Goal: Task Accomplishment & Management: Manage account settings

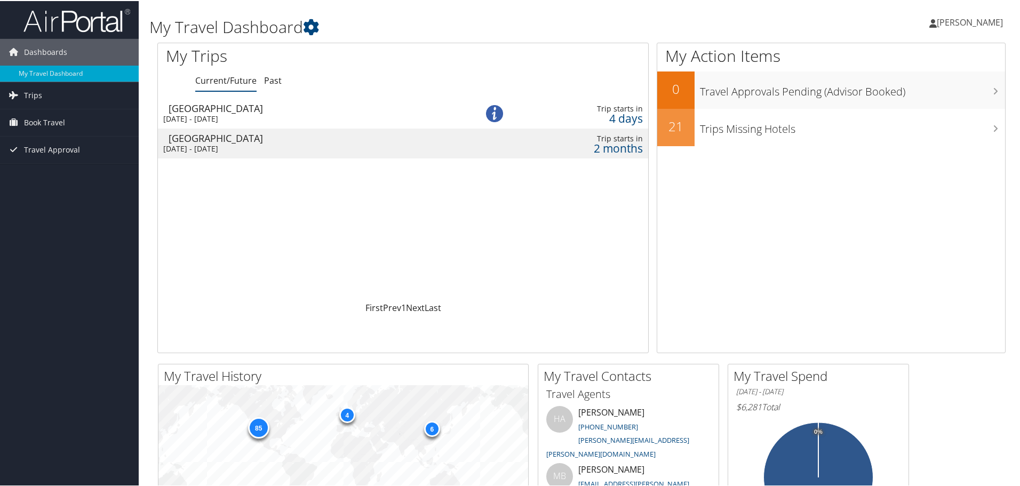
click at [937, 25] on icon at bounding box center [932, 22] width 7 height 9
click at [912, 91] on link "View Travel Profile" at bounding box center [941, 95] width 119 height 18
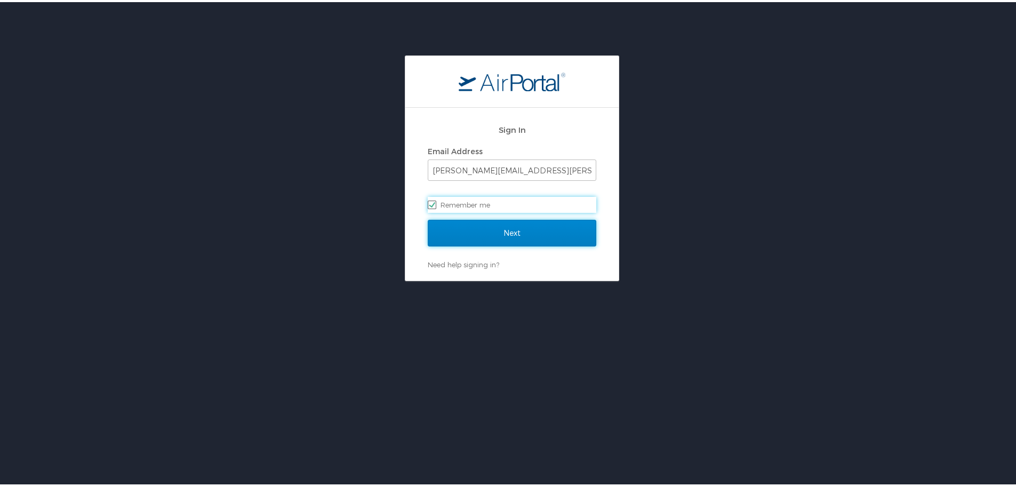
click at [479, 233] on input "Next" at bounding box center [512, 231] width 169 height 27
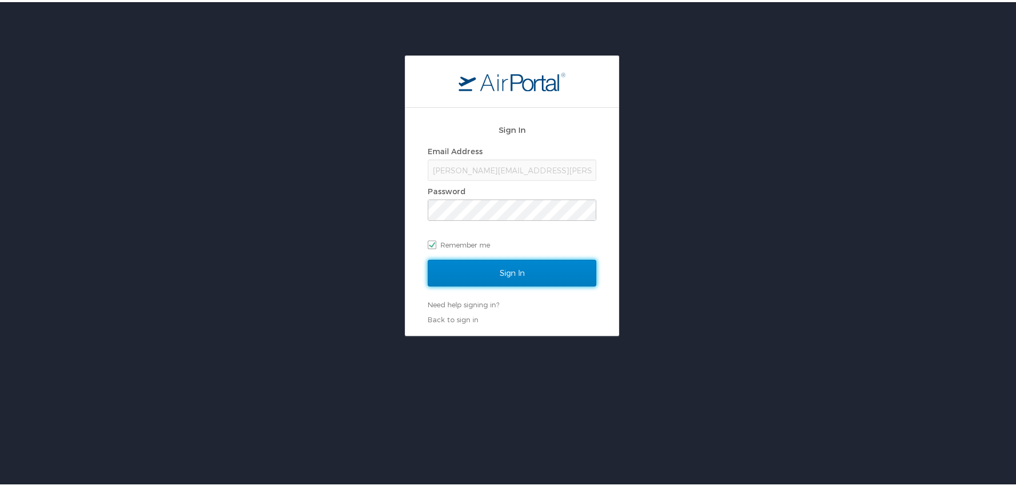
click at [476, 269] on input "Sign In" at bounding box center [512, 271] width 169 height 27
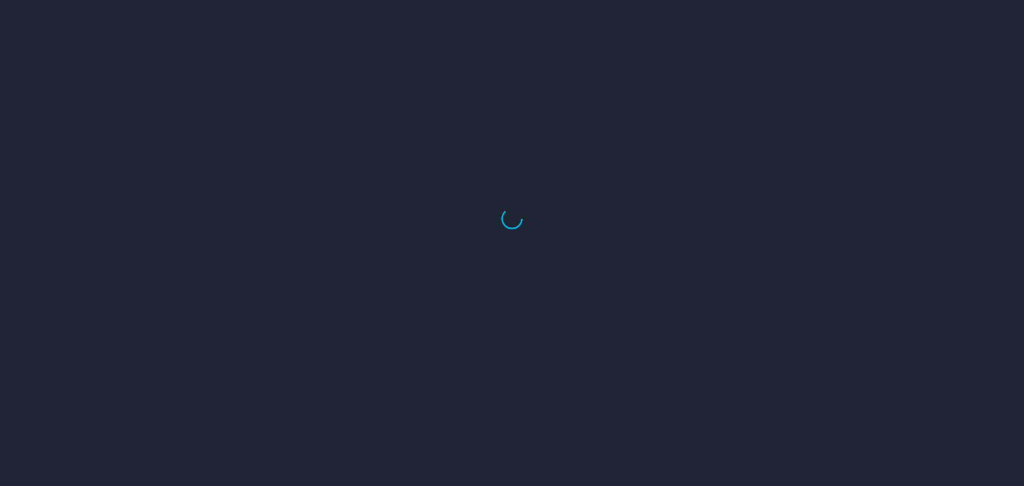
select select "US"
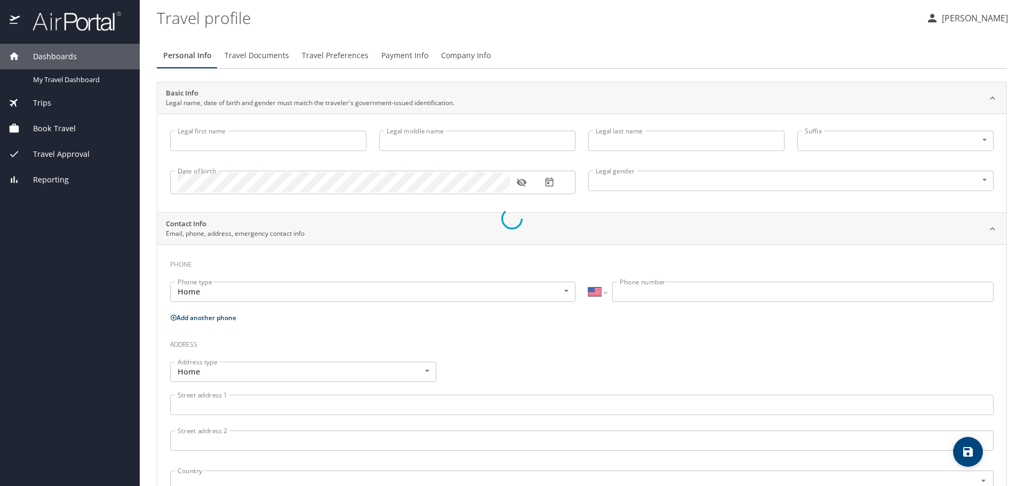
type input "Wilford"
type input "Emery"
type input "Smith"
type input "Male"
type input "Laura"
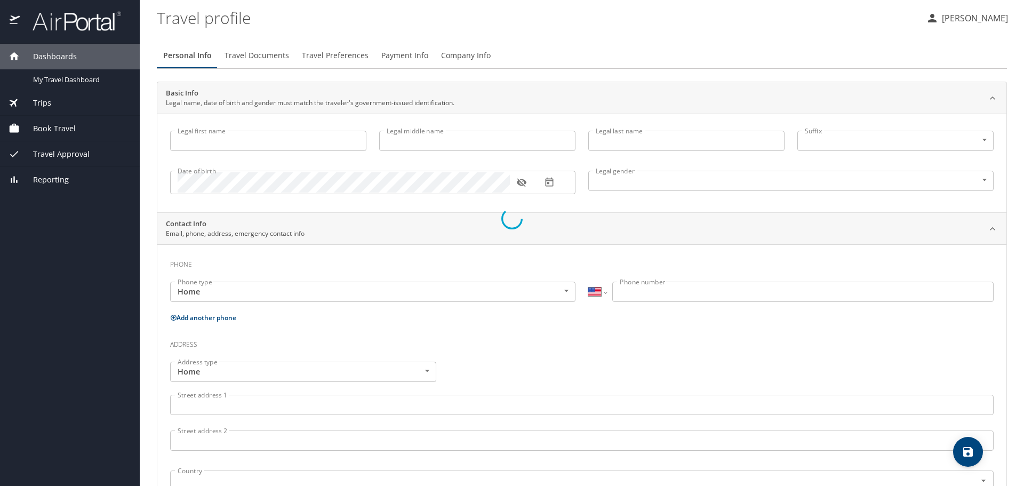
type input "Smith"
type input "(801) 708-9623"
select select "US"
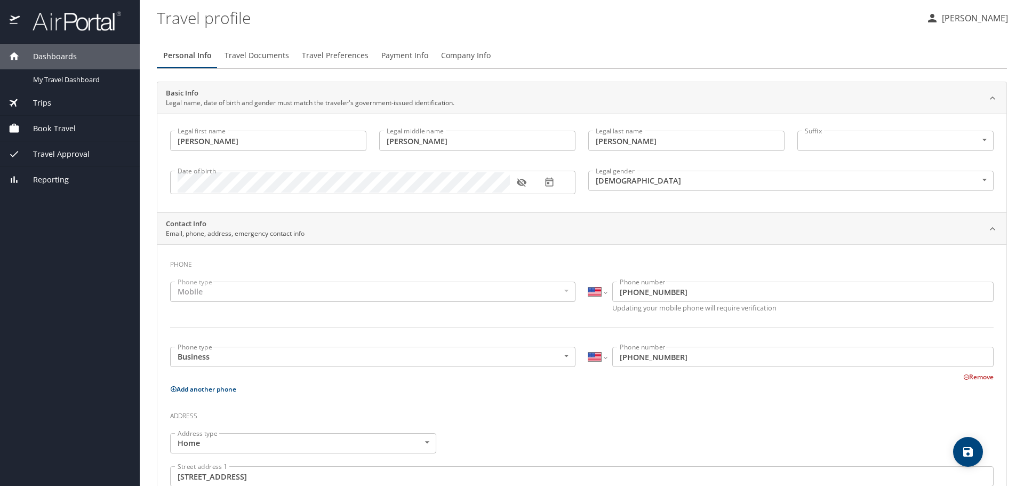
click at [254, 53] on span "Travel Documents" at bounding box center [257, 55] width 65 height 13
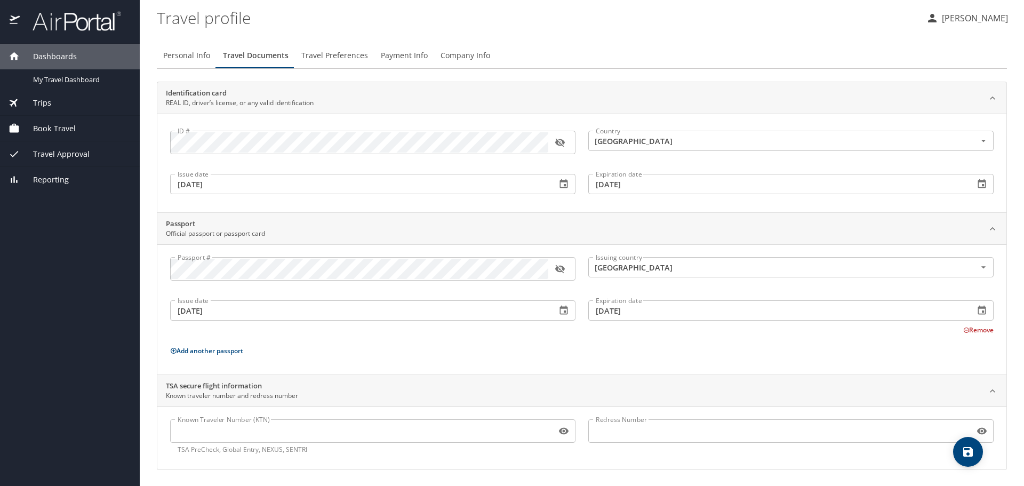
click at [568, 270] on button "button" at bounding box center [559, 268] width 23 height 23
